Goal: Navigation & Orientation: Understand site structure

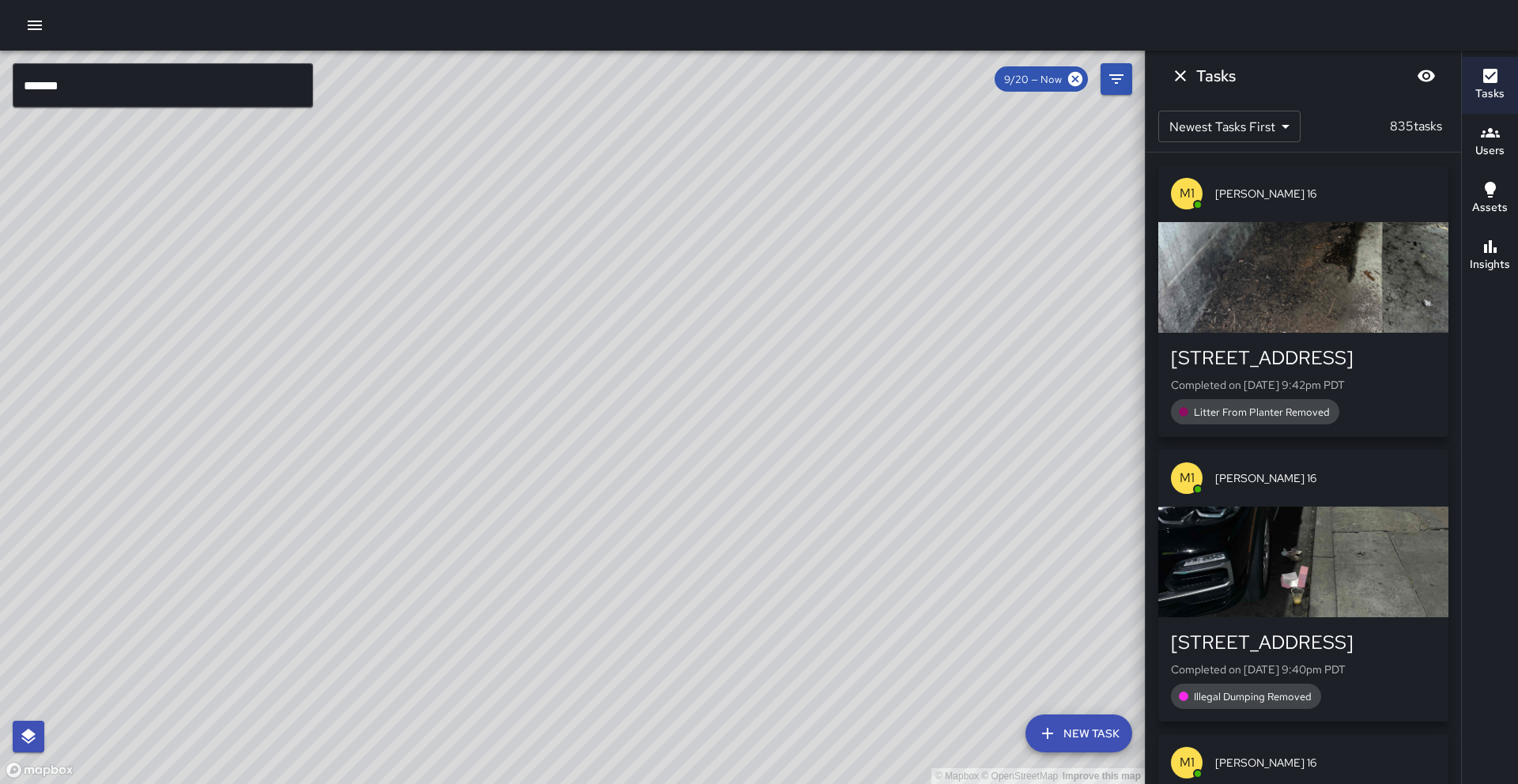
click at [310, 349] on div "© Mapbox © OpenStreetMap Improve this map M1 [PERSON_NAME] 14 Supervisor Tasks …" at bounding box center [572, 417] width 1145 height 734
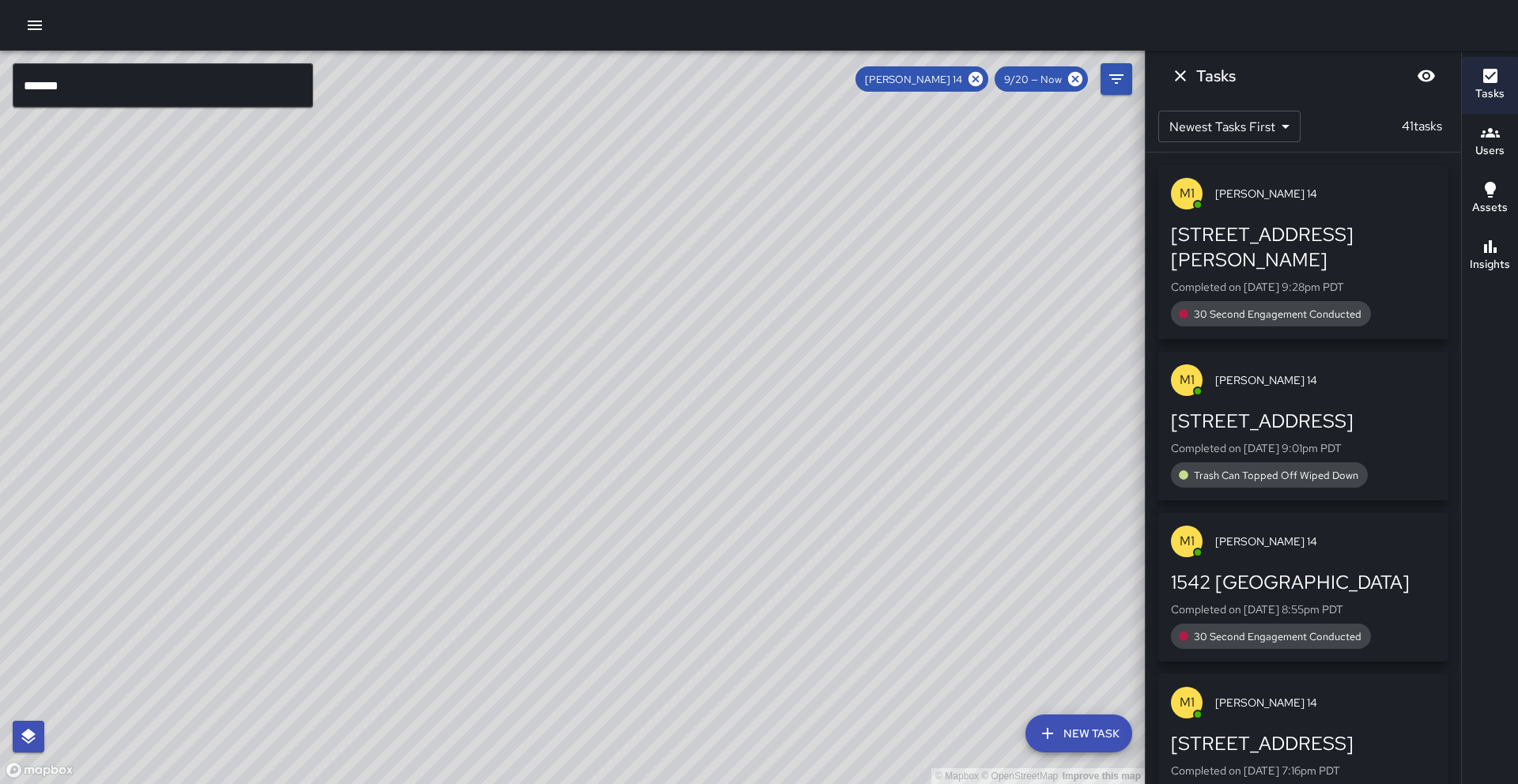
click at [310, 350] on div "© Mapbox © OpenStreetMap Improve this map" at bounding box center [572, 417] width 1145 height 734
drag, startPoint x: 761, startPoint y: 261, endPoint x: 821, endPoint y: 177, distance: 103.2
click at [821, 177] on div "© Mapbox © OpenStreetMap Improve this map" at bounding box center [572, 417] width 1145 height 734
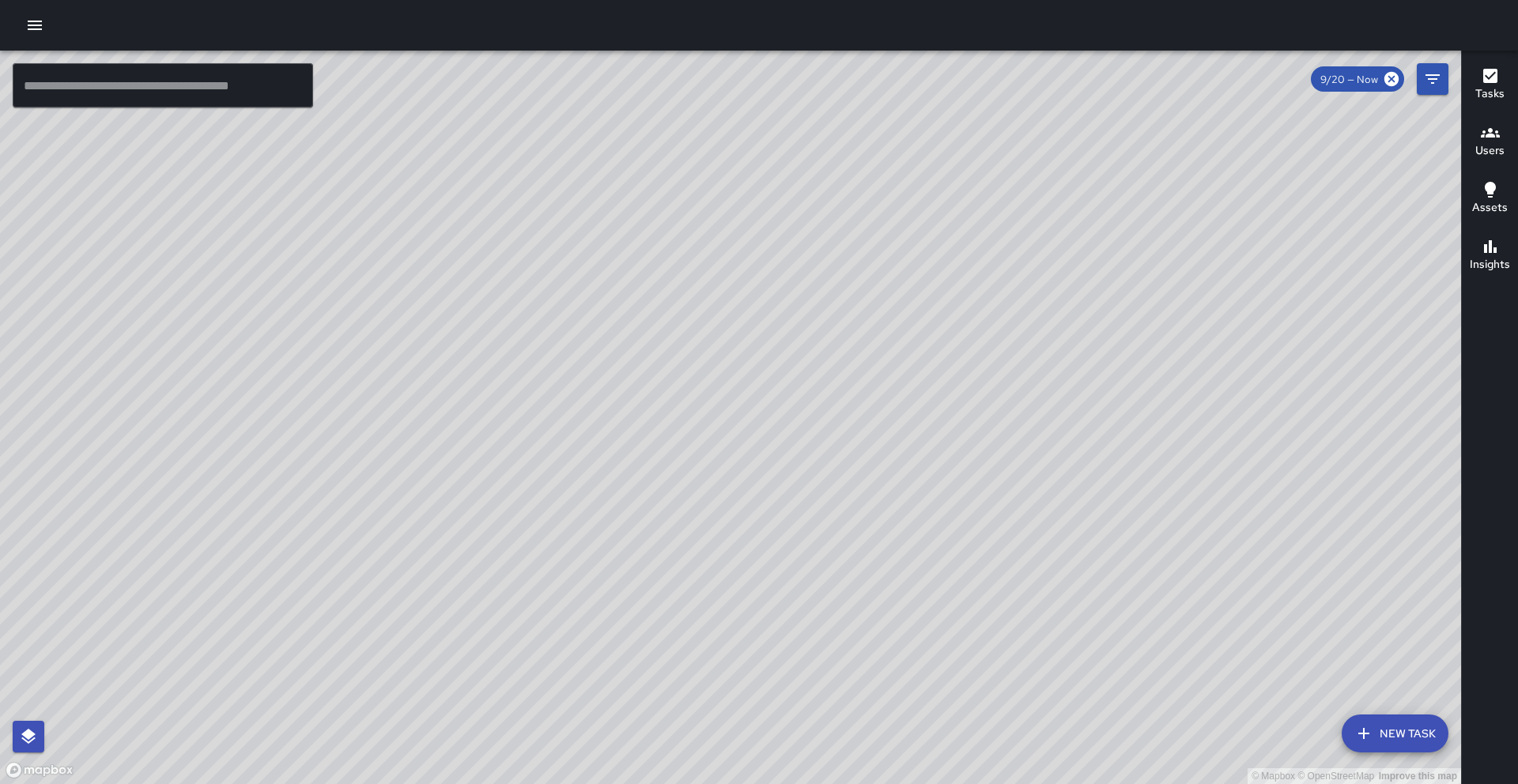
drag, startPoint x: 759, startPoint y: 629, endPoint x: 624, endPoint y: 619, distance: 135.4
click at [624, 619] on div "© Mapbox © OpenStreetMap Improve this map" at bounding box center [730, 417] width 1461 height 734
drag, startPoint x: 525, startPoint y: 528, endPoint x: 970, endPoint y: -69, distance: 744.6
click at [970, 0] on html "© Mapbox © OpenStreetMap Improve this map ​ New Task 9/20 — Now Map Layers Task…" at bounding box center [759, 392] width 1518 height 784
drag, startPoint x: 1040, startPoint y: 245, endPoint x: 467, endPoint y: 429, distance: 601.8
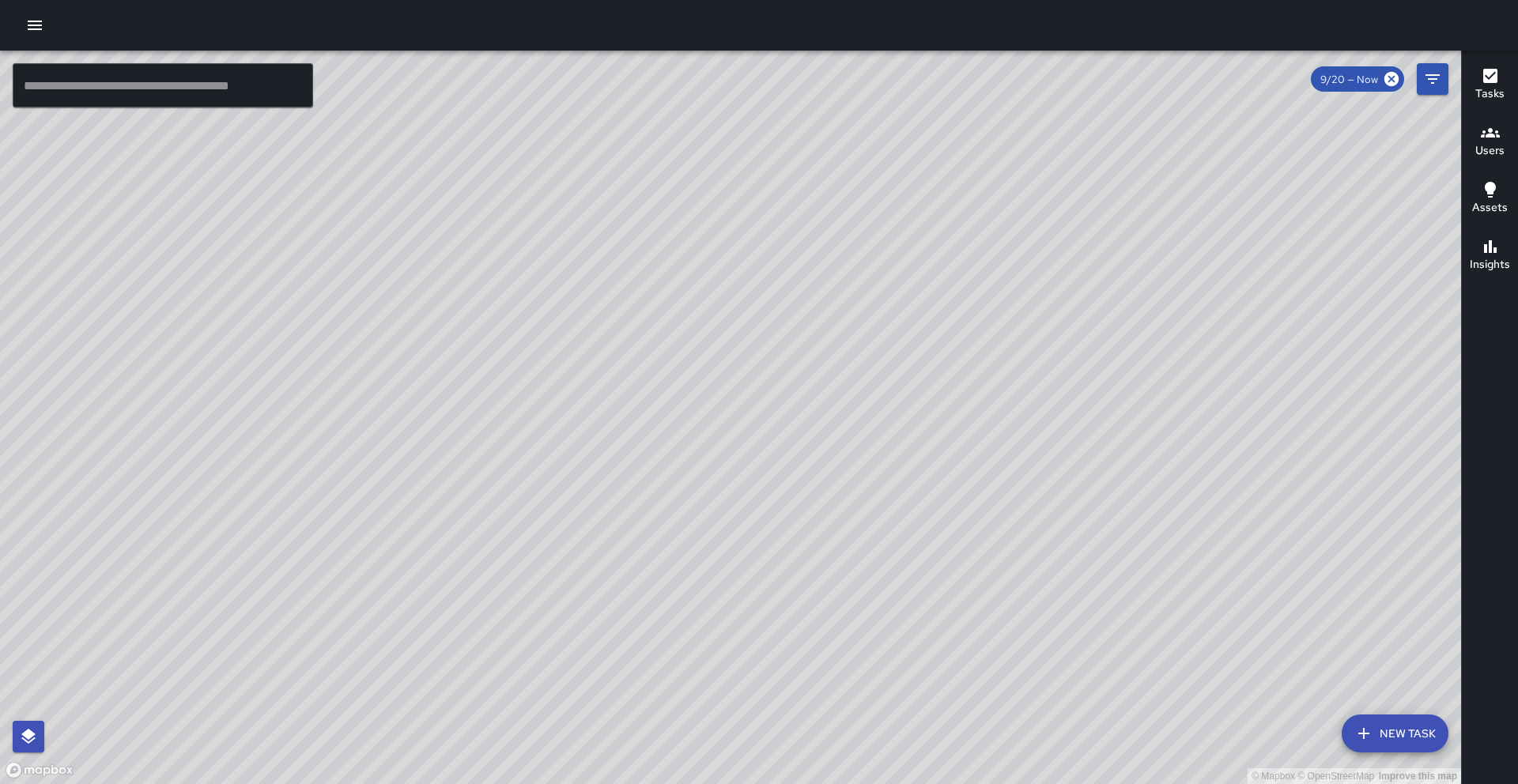
click at [467, 429] on div "© Mapbox © OpenStreetMap Improve this map" at bounding box center [730, 417] width 1461 height 734
